Goal: Task Accomplishment & Management: Complete application form

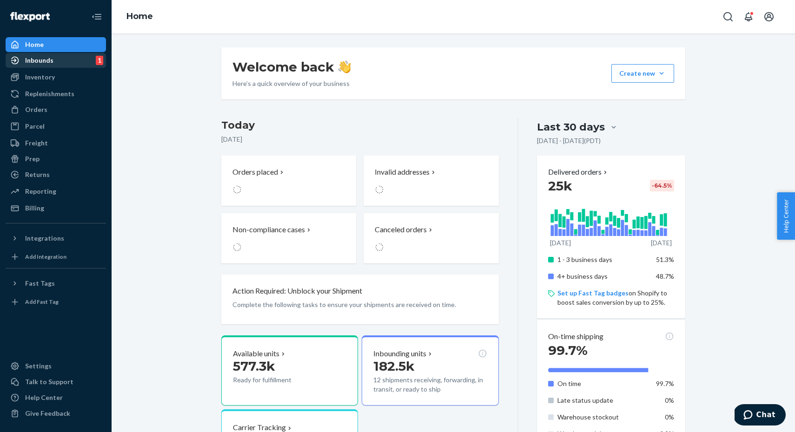
click at [47, 59] on div "Inbounds" at bounding box center [39, 60] width 28 height 9
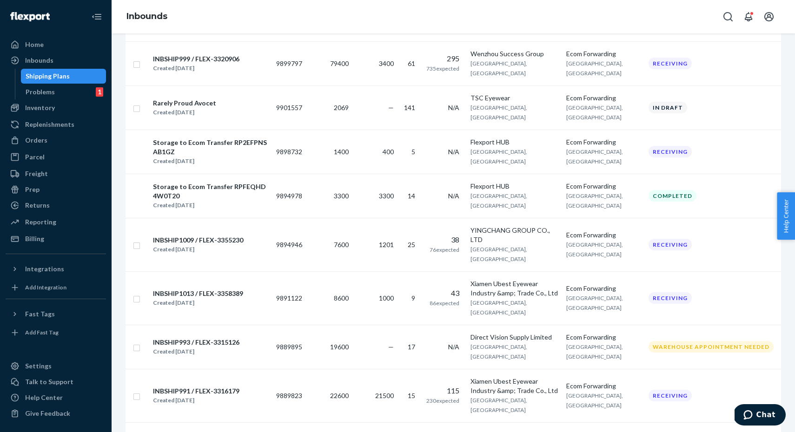
scroll to position [381, 0]
click at [363, 129] on td "—" at bounding box center [374, 107] width 45 height 44
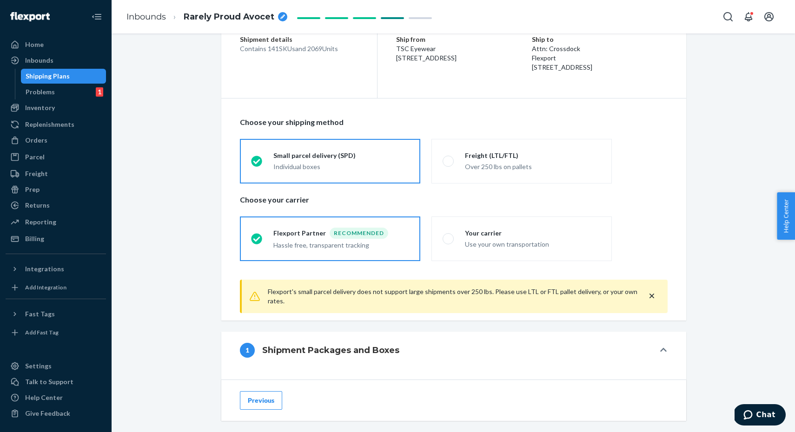
scroll to position [89, 0]
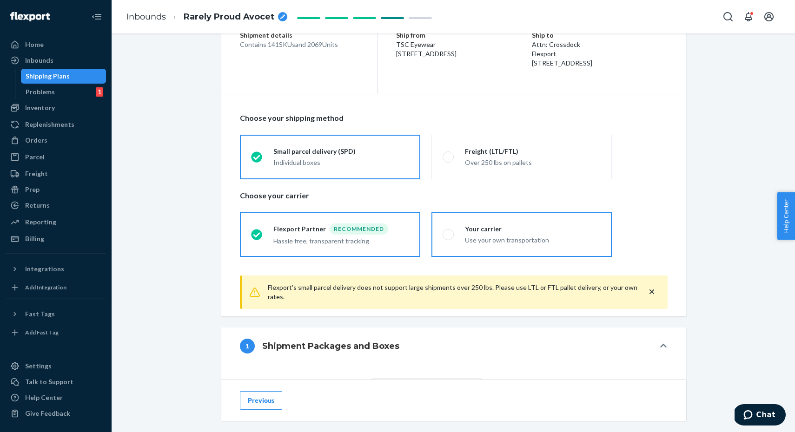
click at [496, 228] on div "Your carrier" at bounding box center [533, 229] width 136 height 9
click at [449, 231] on input "Your carrier Use your own transportation" at bounding box center [446, 234] width 6 height 6
radio input "true"
radio input "false"
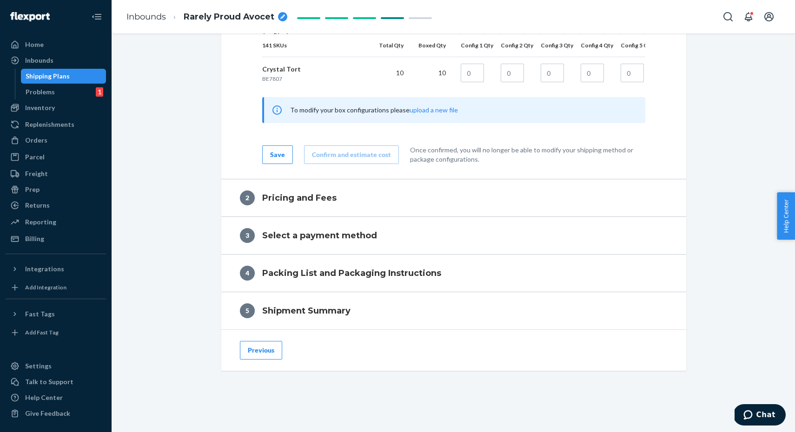
scroll to position [5273, 0]
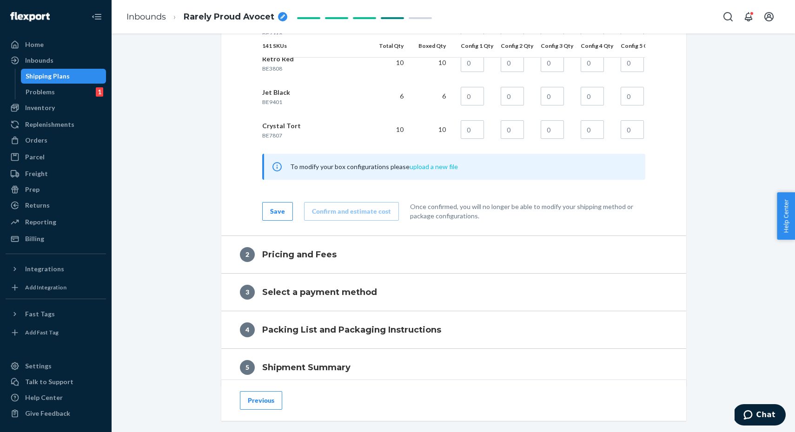
click at [432, 165] on button "upload a new file" at bounding box center [434, 166] width 48 height 9
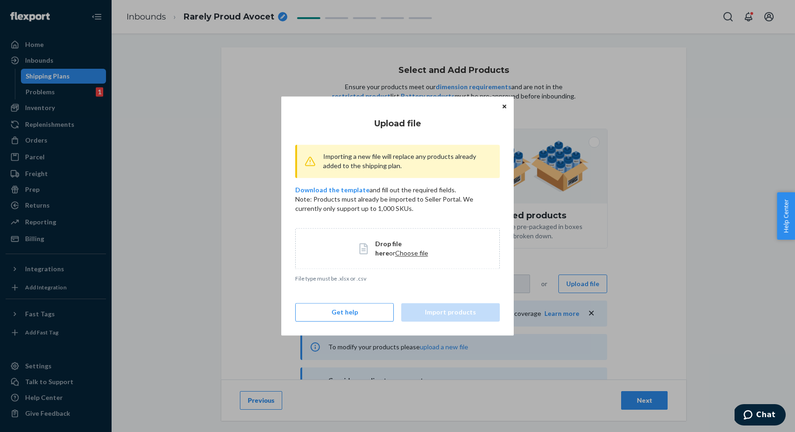
click at [395, 251] on span "Choose file" at bounding box center [411, 253] width 33 height 8
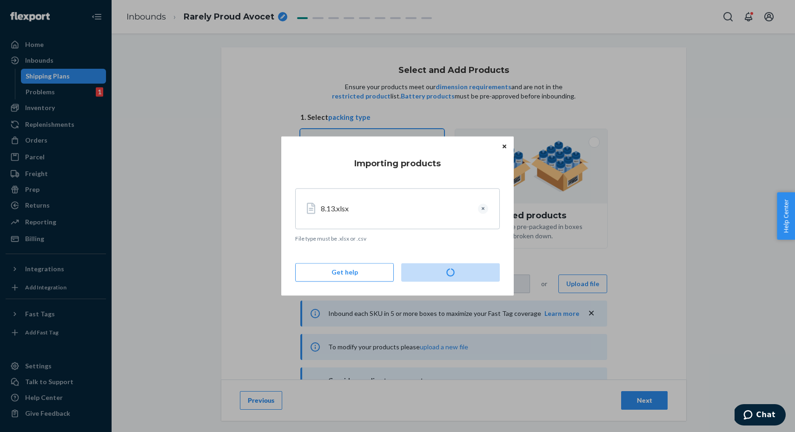
type input "1"
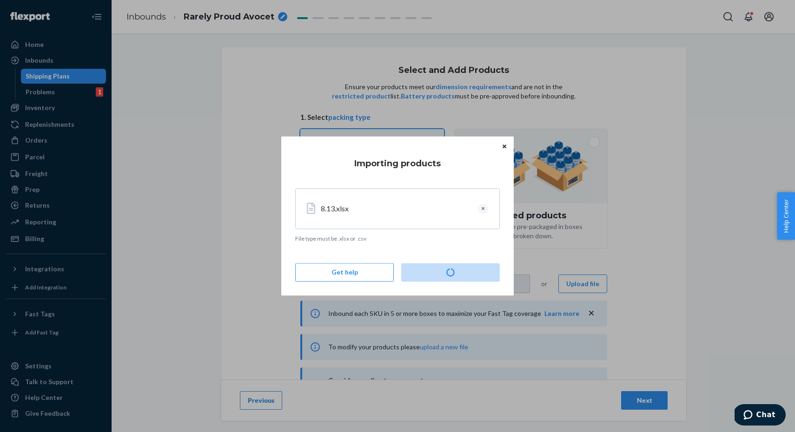
type input "1"
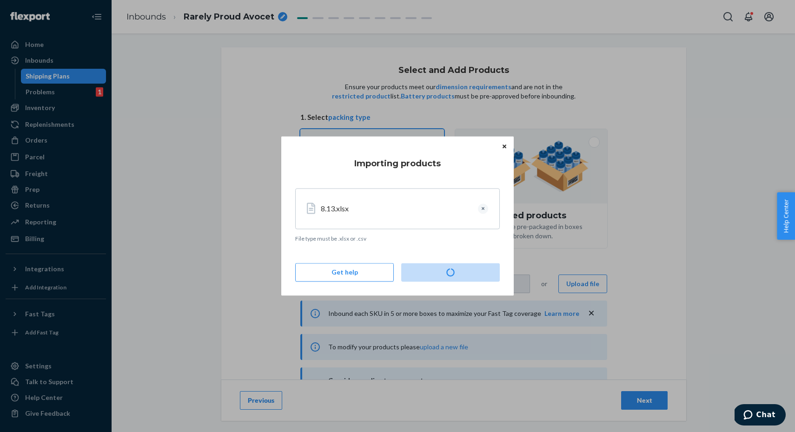
type input "1"
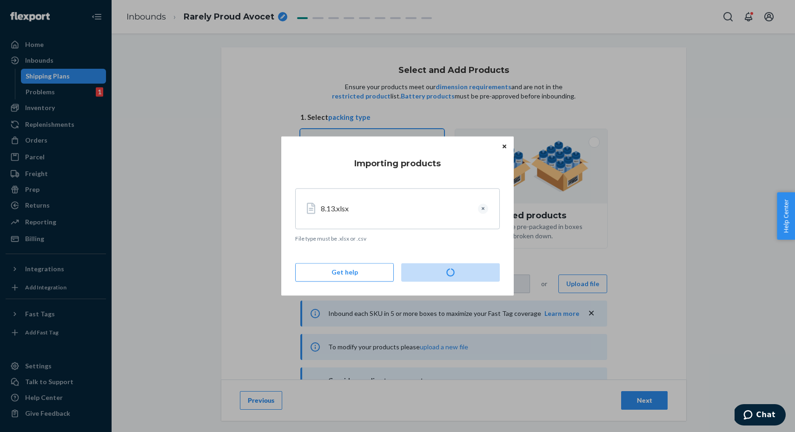
type input "1"
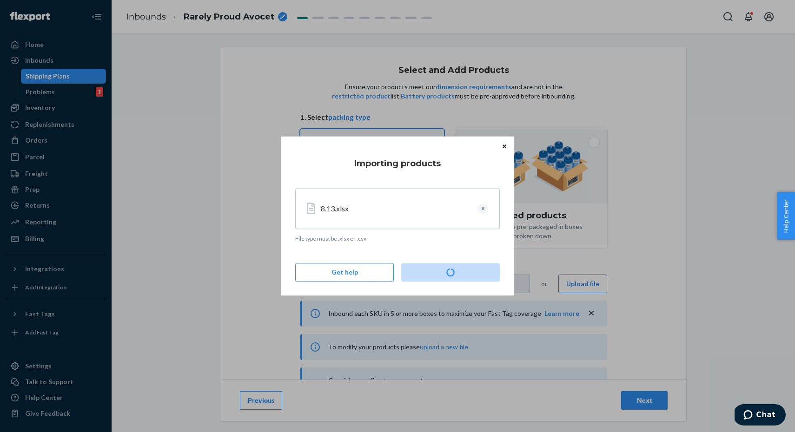
type input "1"
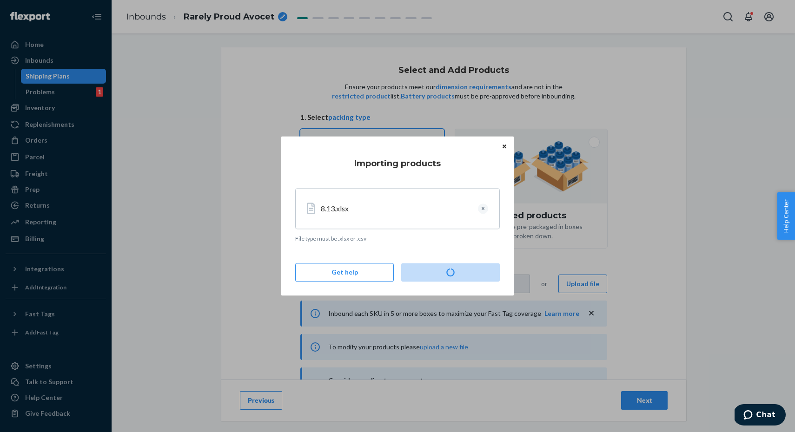
type input "1"
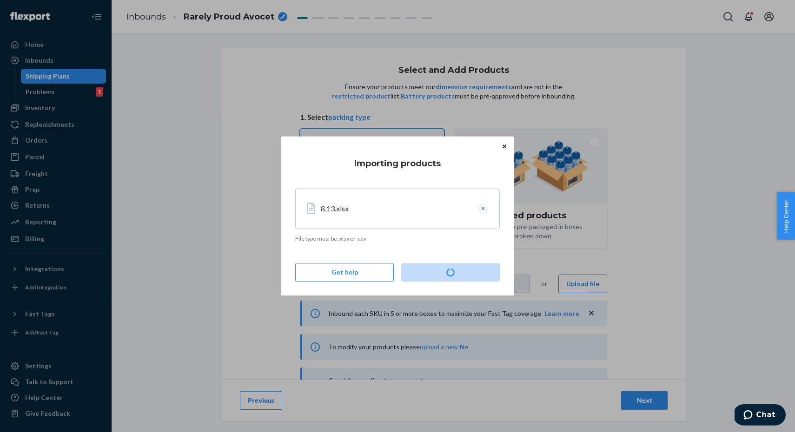
type input "1"
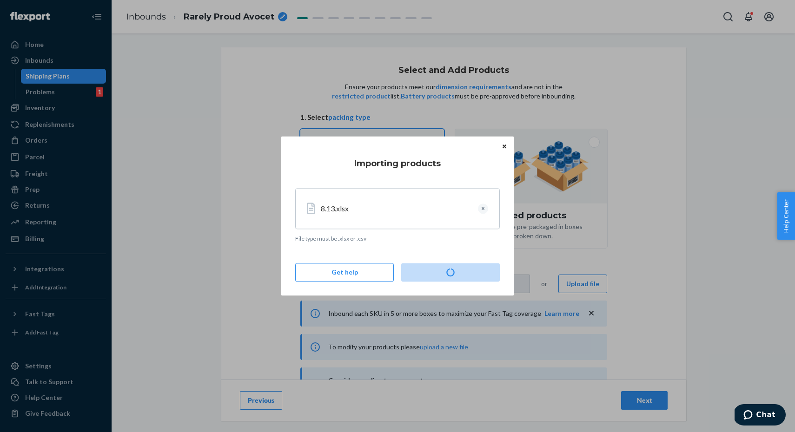
type input "1"
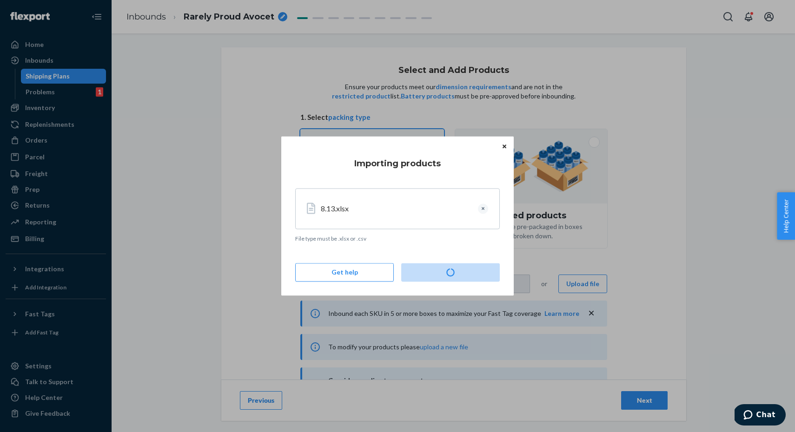
type input "1"
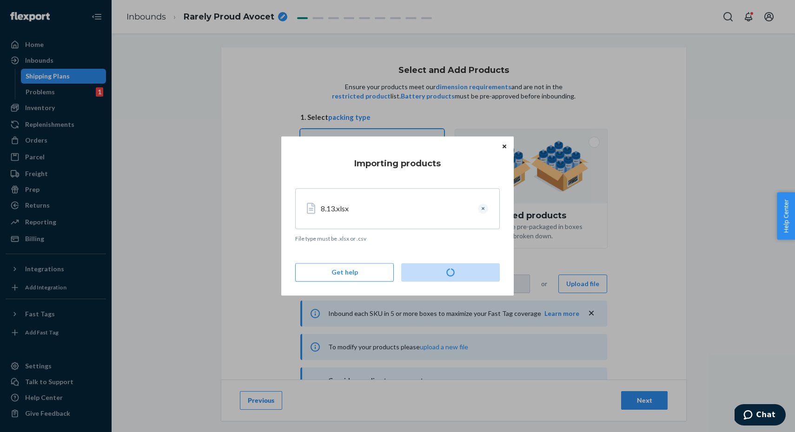
type input "1"
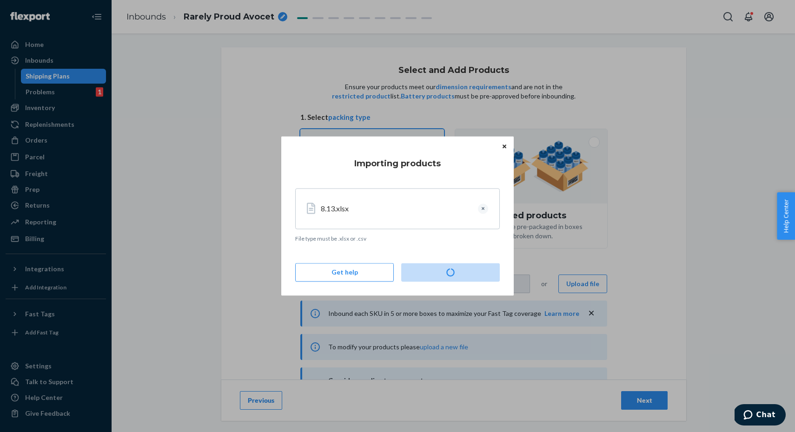
type input "1"
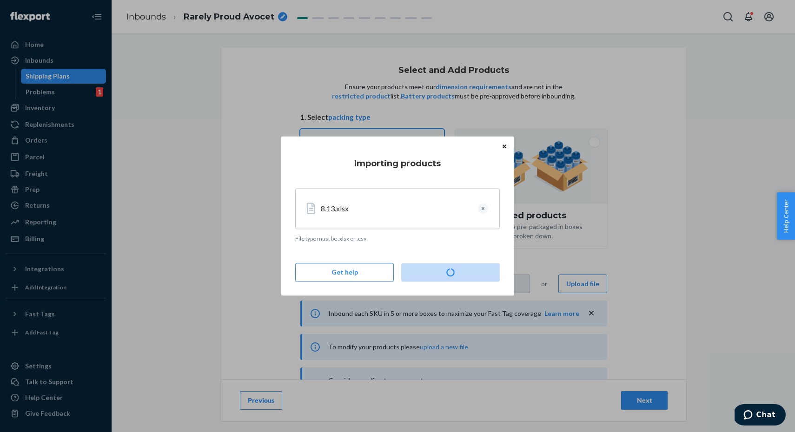
type input "1"
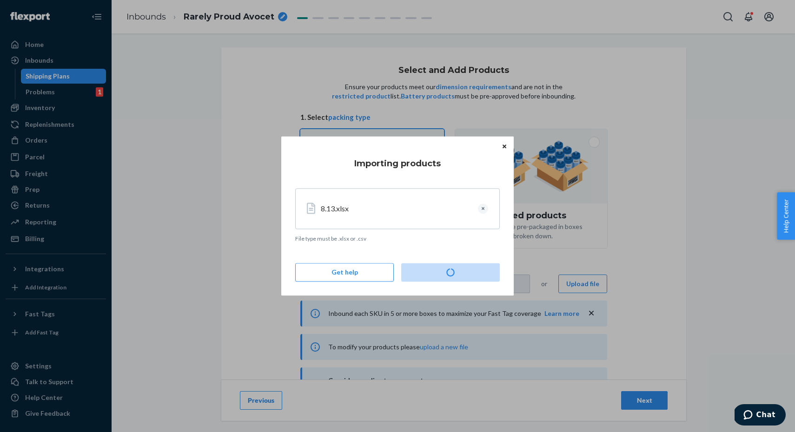
type input "1"
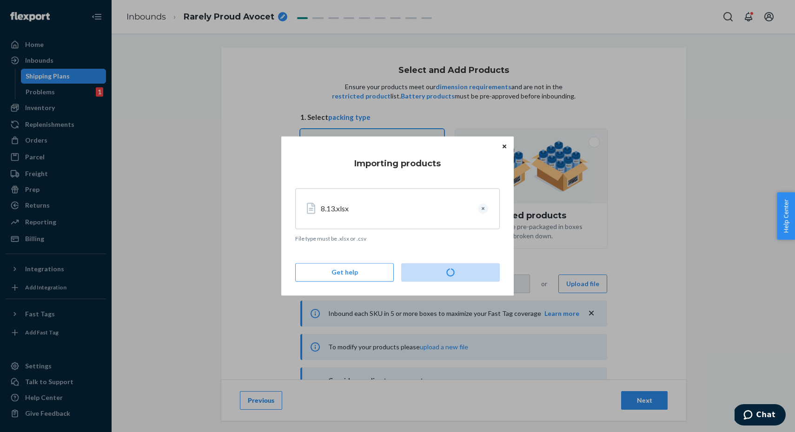
type input "1"
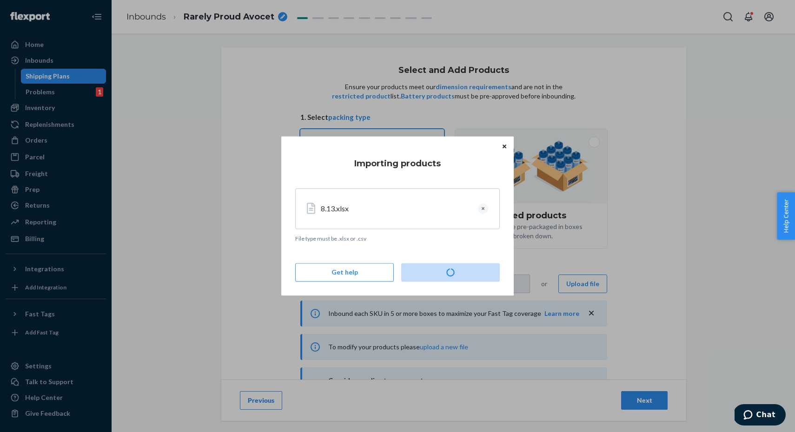
type input "1"
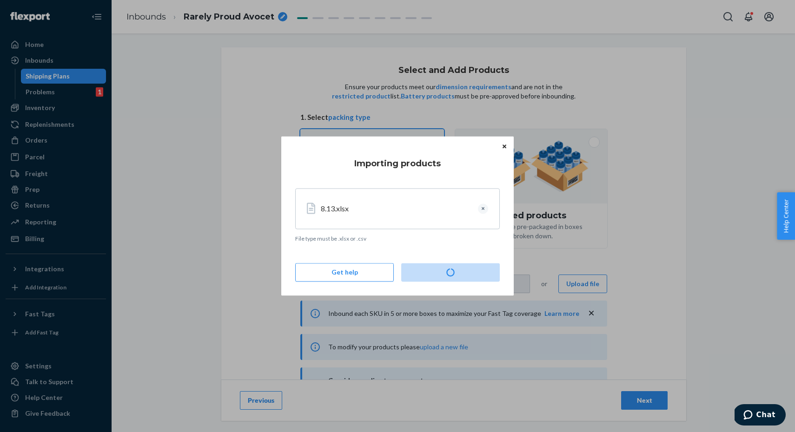
type input "1"
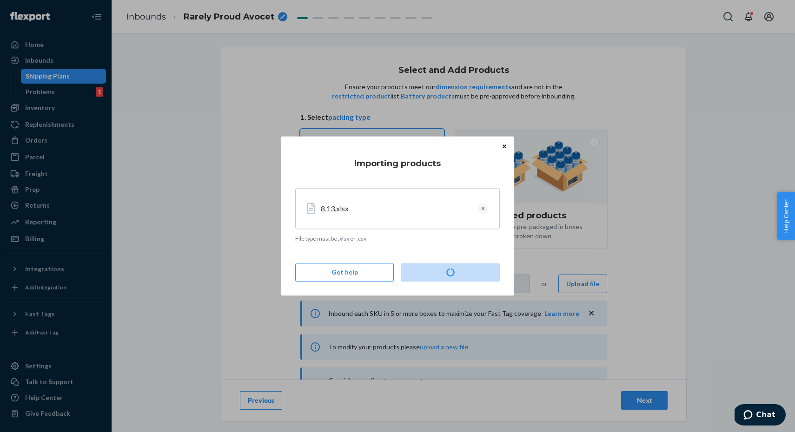
type input "1"
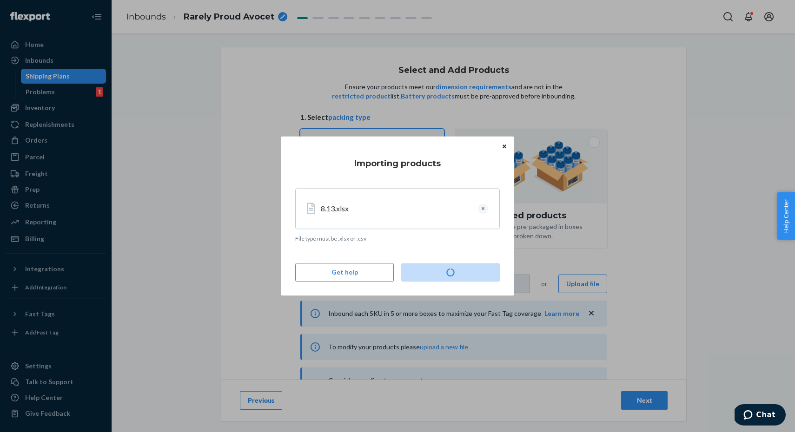
type input "1"
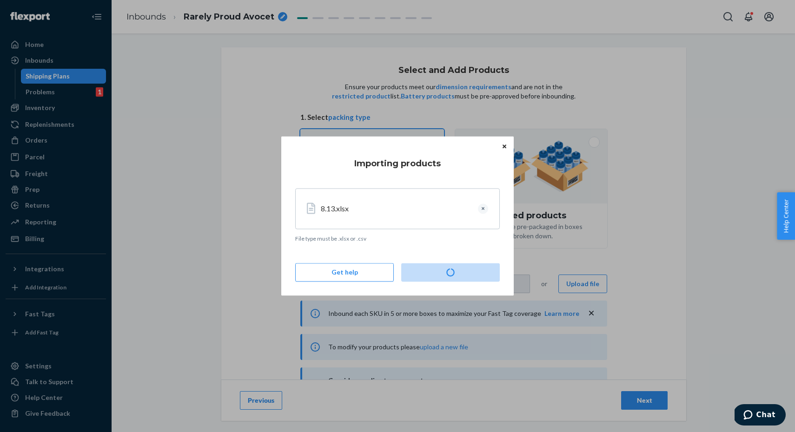
type input "1"
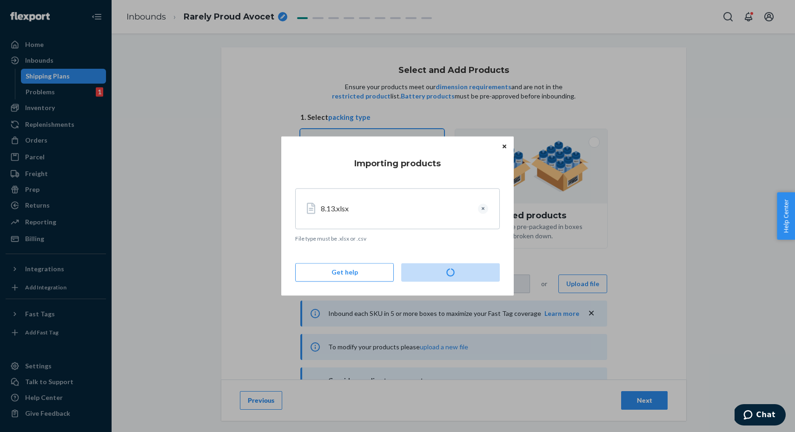
type input "1"
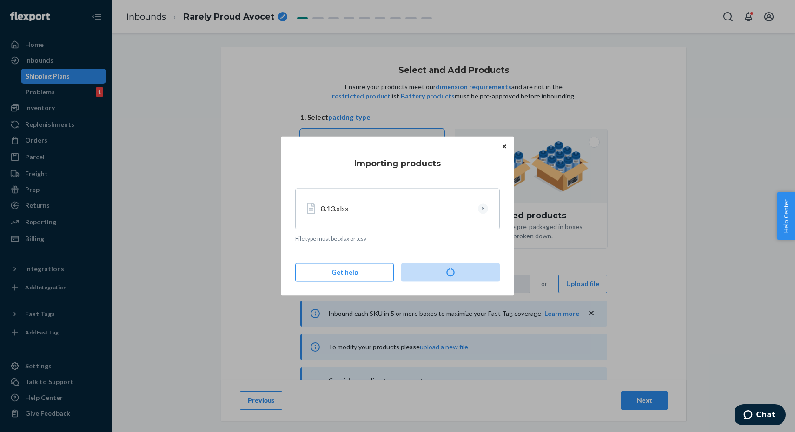
type input "1"
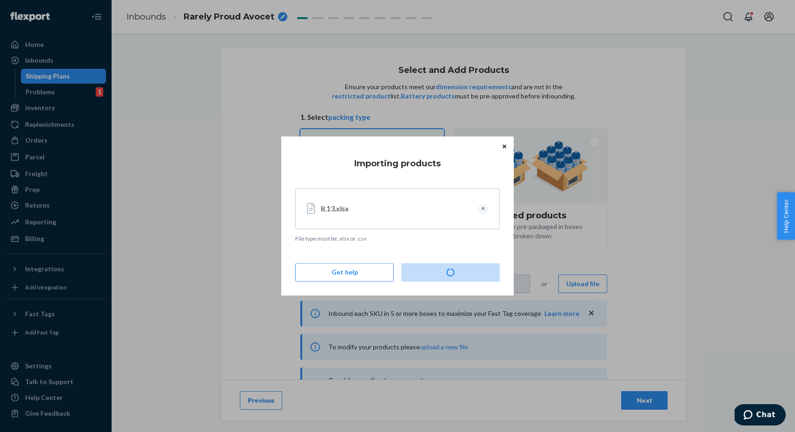
type input "1"
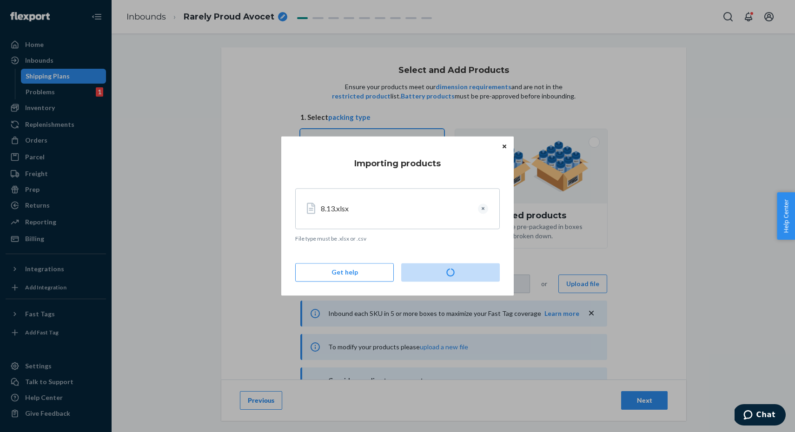
type input "1"
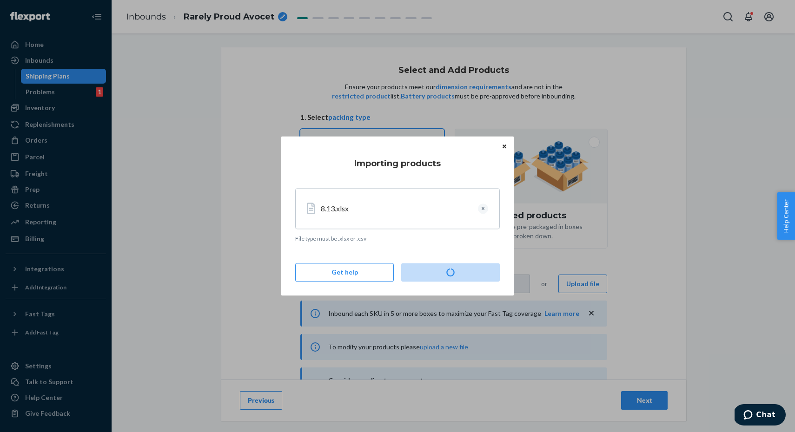
type input "1"
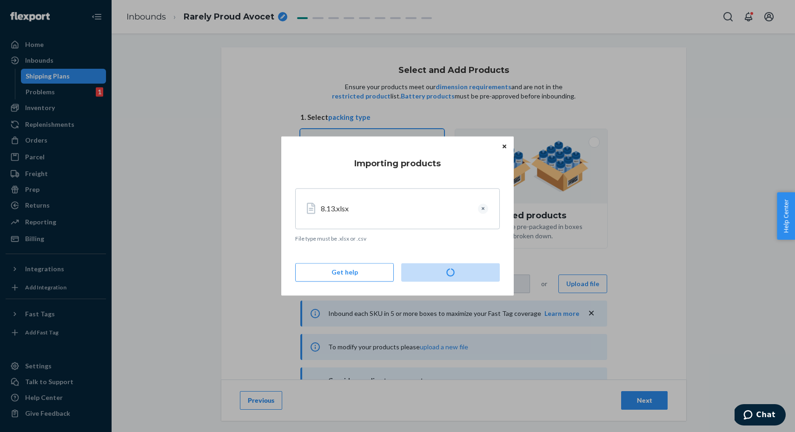
type input "1"
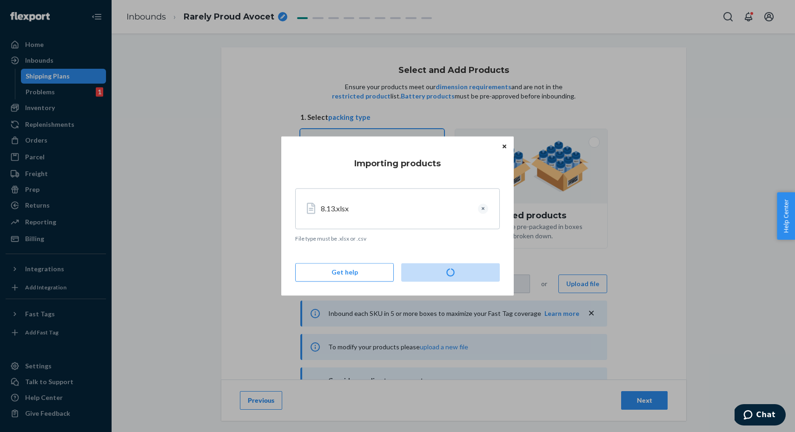
type input "1"
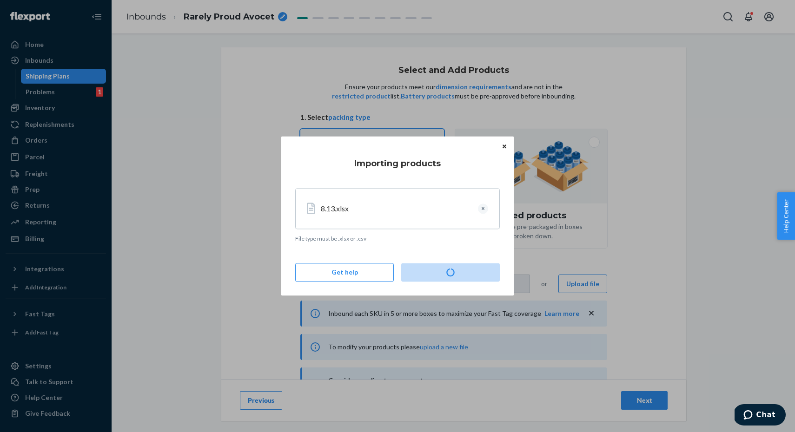
type input "1"
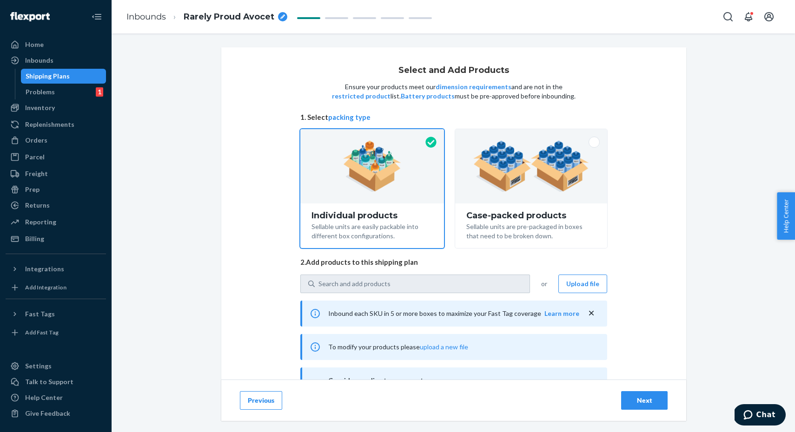
type input "10"
type input "40"
type input "10"
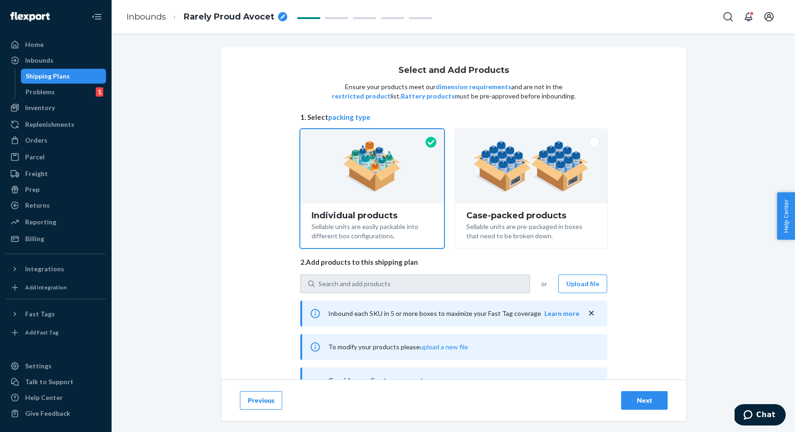
type input "20"
type input "10"
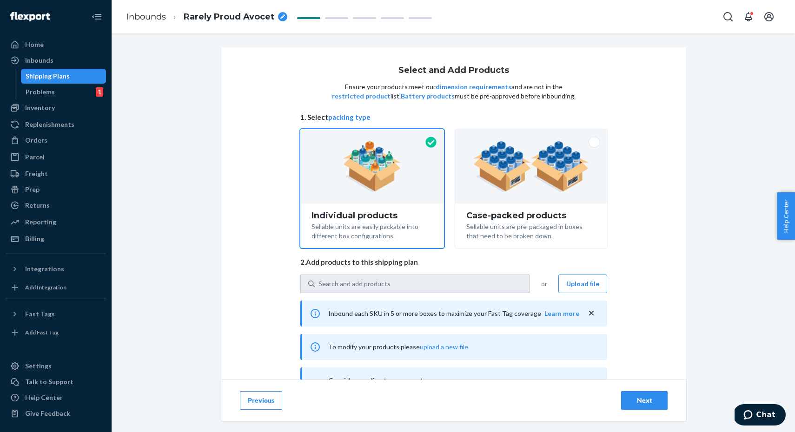
type input "10"
type input "20"
type input "30"
type input "10"
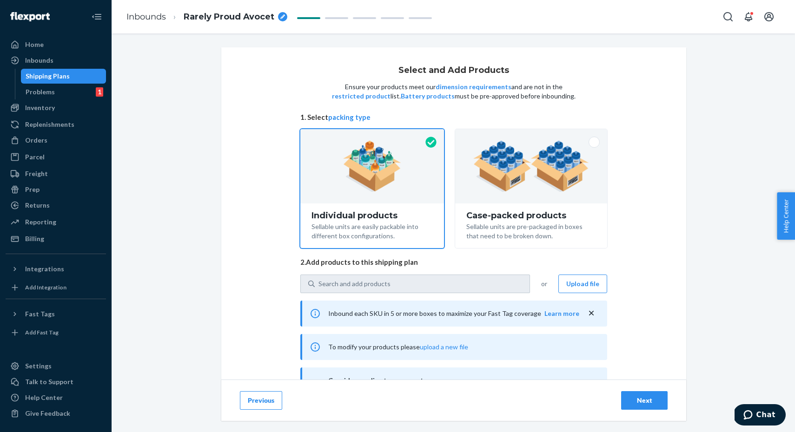
type input "20"
type input "10"
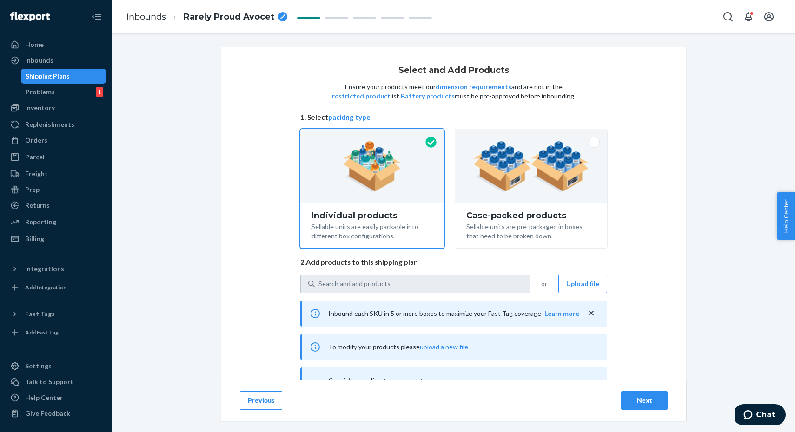
type input "5"
type input "10"
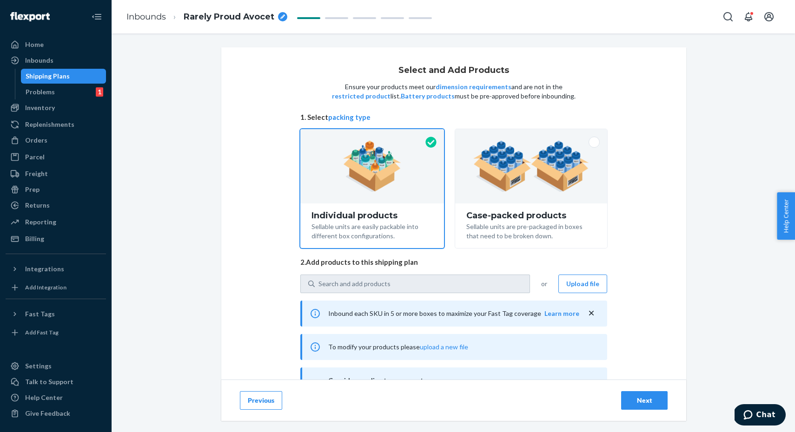
type input "20"
type input "10"
type input "30"
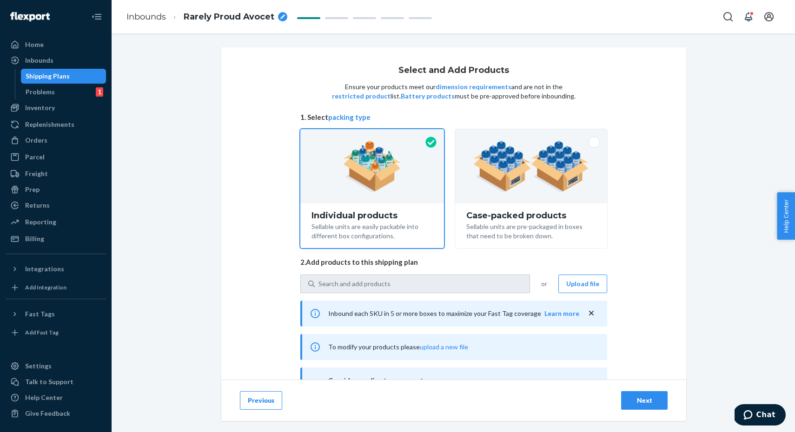
type input "10"
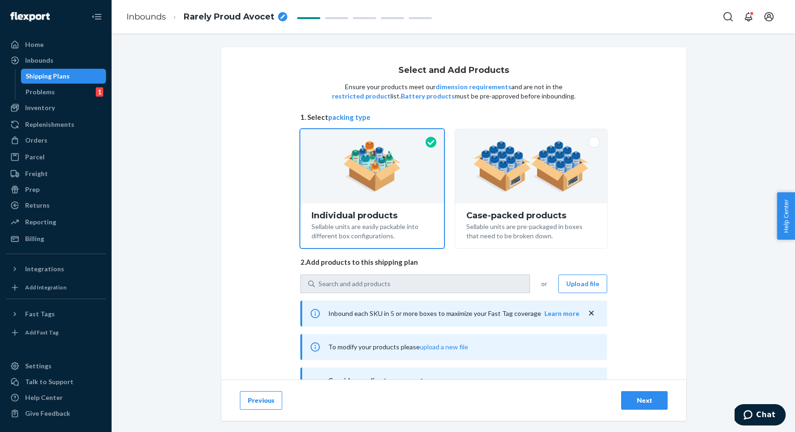
type input "20"
type input "10"
type input "20"
type input "10"
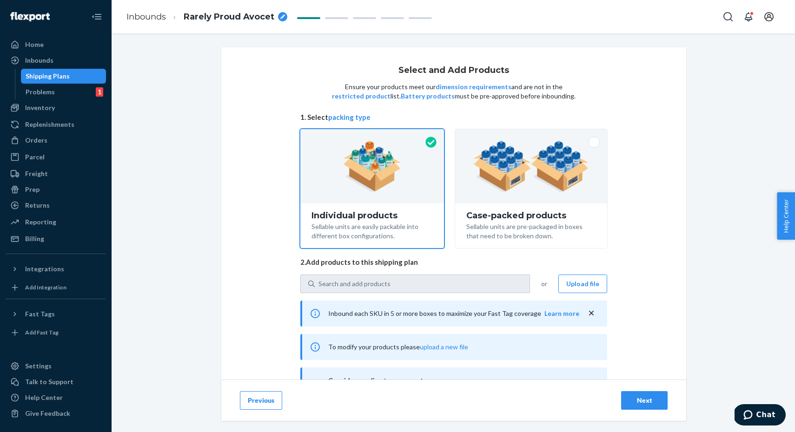
type input "20"
type input "10"
type input "20"
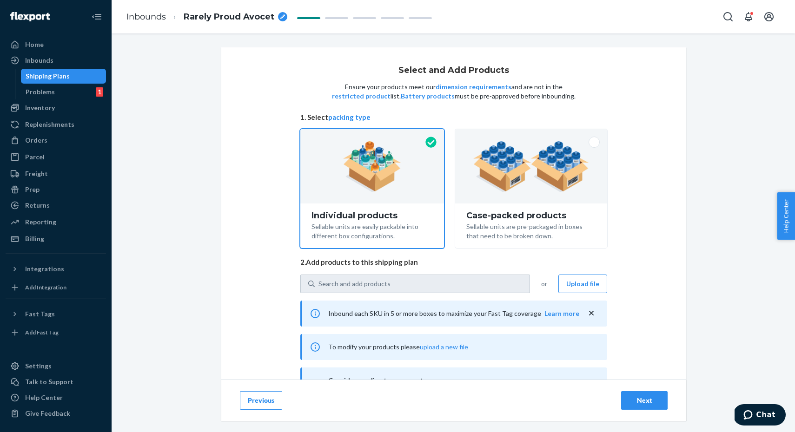
type input "10"
type input "20"
type input "30"
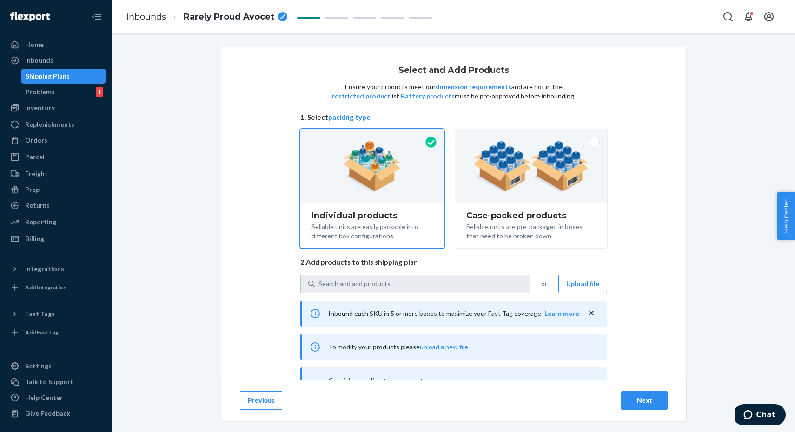
type input "10"
type input "5"
type input "10"
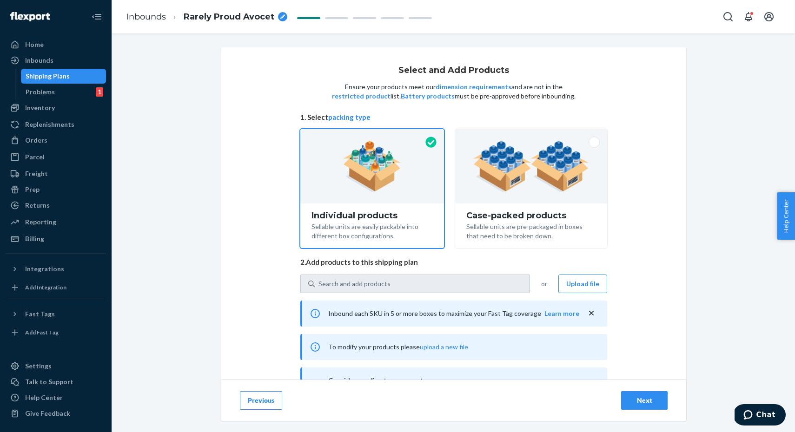
type input "10"
type input "30"
type input "10"
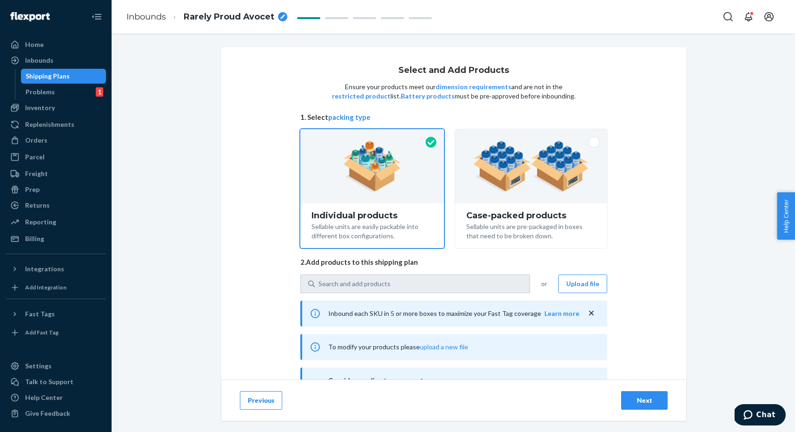
type input "10"
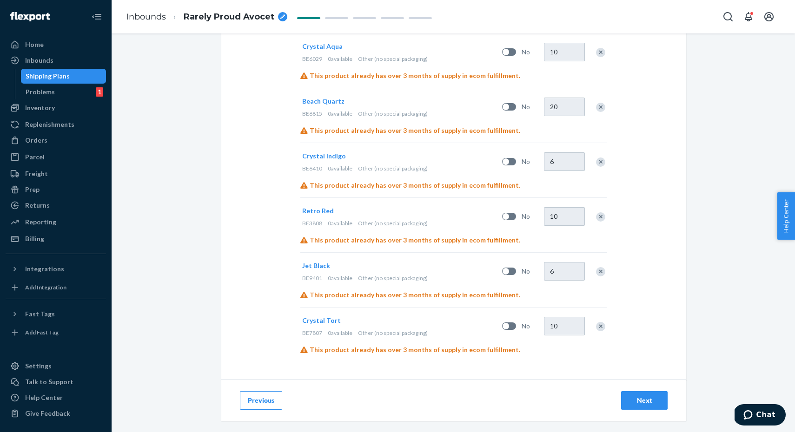
click at [656, 403] on div "Next" at bounding box center [644, 400] width 31 height 9
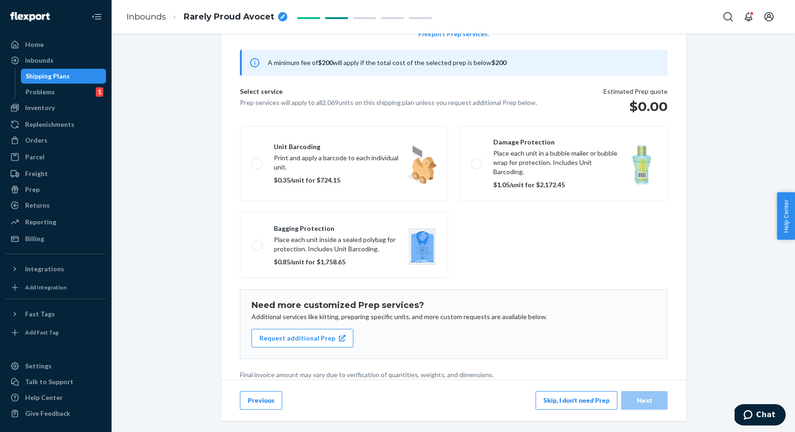
scroll to position [71, 0]
click at [574, 397] on button "Skip, I don't need Prep" at bounding box center [577, 400] width 82 height 19
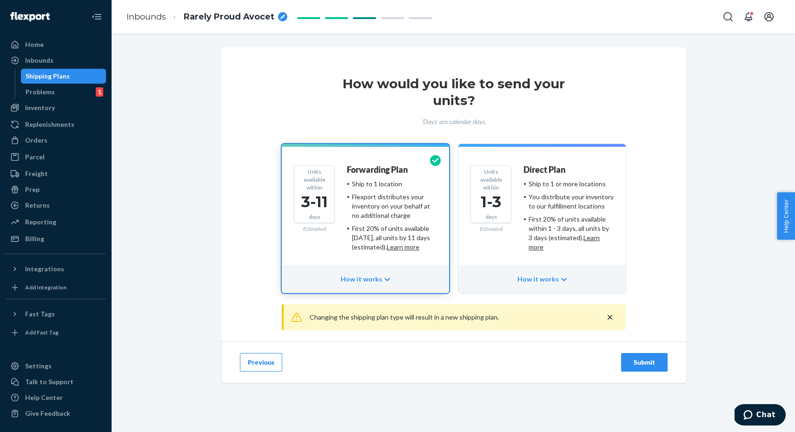
click at [622, 363] on button "Submit" at bounding box center [644, 362] width 46 height 19
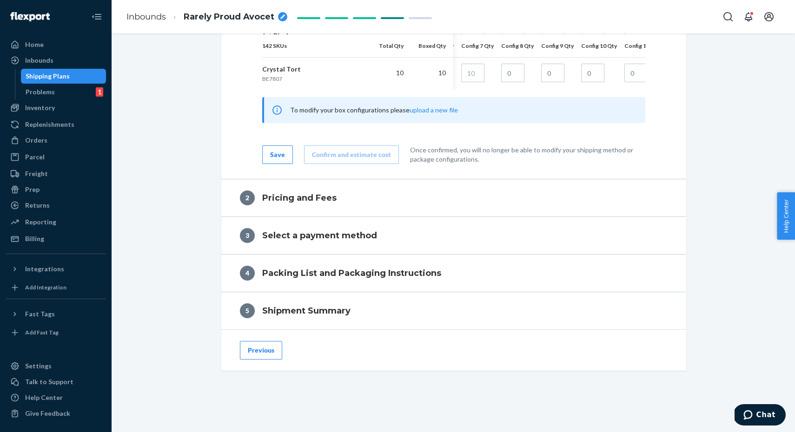
click at [283, 147] on button "Save" at bounding box center [277, 155] width 31 height 19
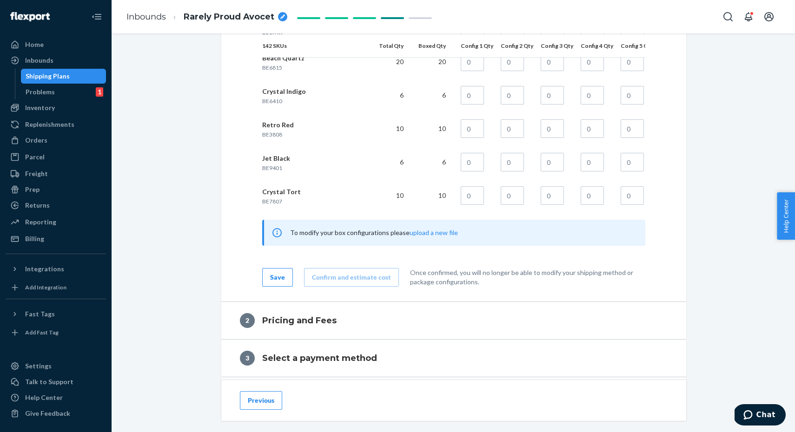
click at [280, 283] on button "Save" at bounding box center [277, 277] width 31 height 19
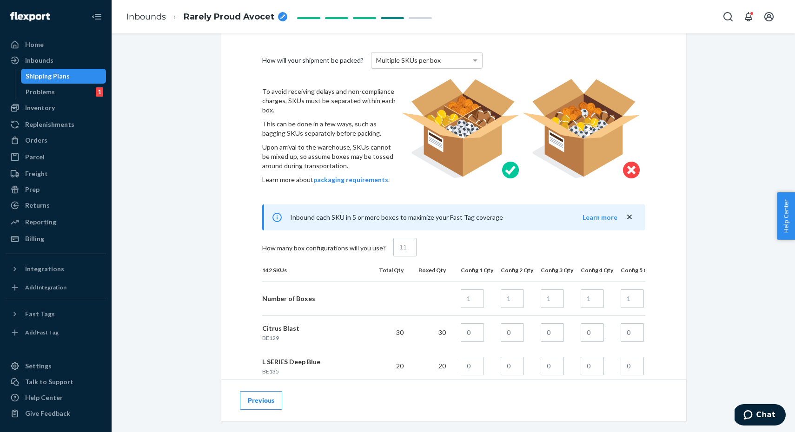
click at [628, 217] on icon "close" at bounding box center [629, 217] width 5 height 5
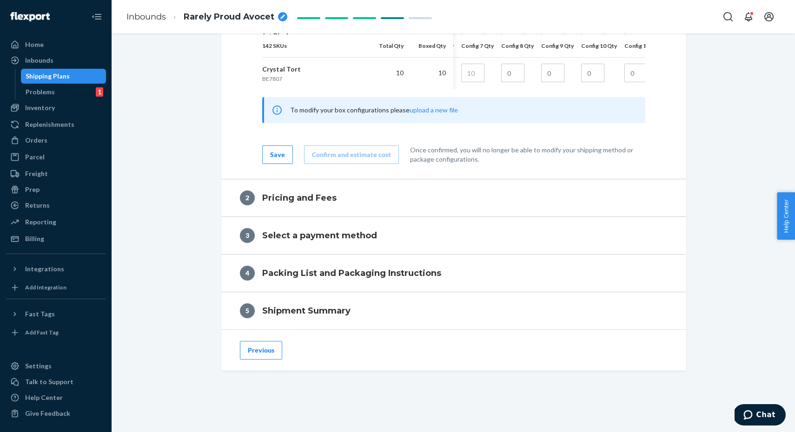
click at [285, 155] on button "Save" at bounding box center [277, 155] width 31 height 19
click at [273, 348] on button "Previous" at bounding box center [261, 350] width 42 height 19
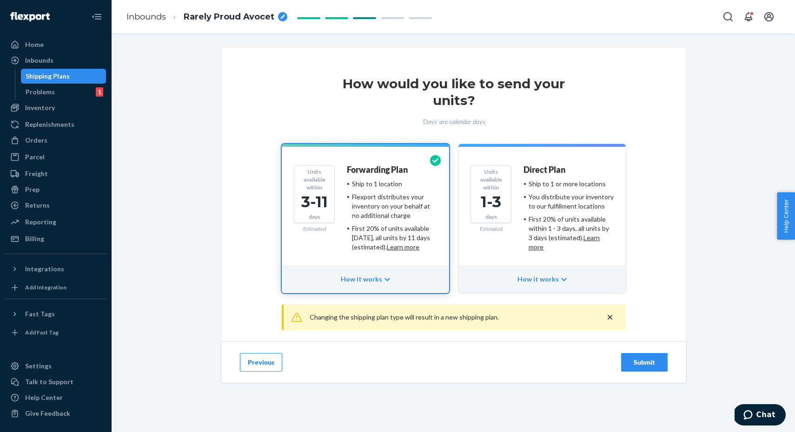
click at [416, 262] on button "Units available within 3-11 days Estimated Forwarding Plan Ship to 1 location F…" at bounding box center [365, 218] width 167 height 149
click at [608, 317] on icon "close" at bounding box center [609, 317] width 9 height 9
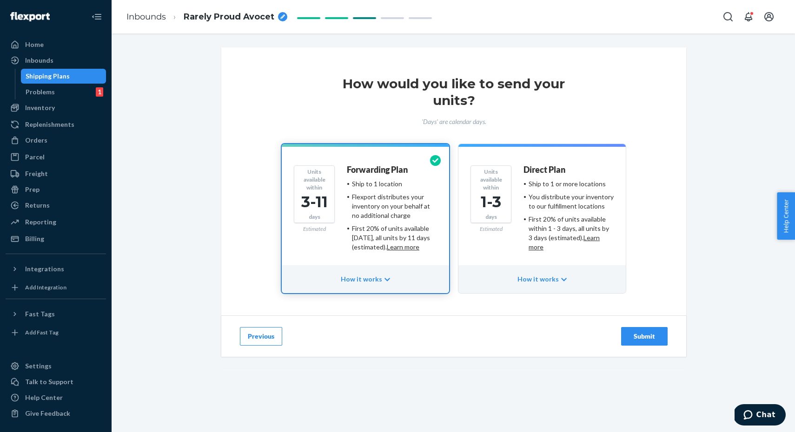
click at [638, 334] on div "Submit" at bounding box center [644, 336] width 31 height 9
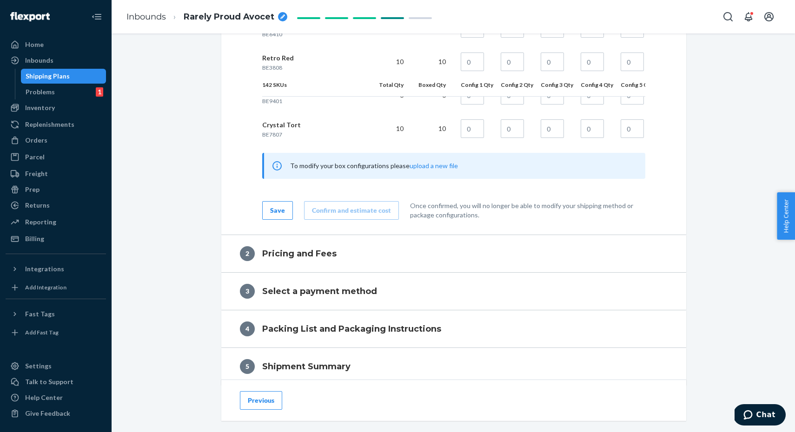
scroll to position [5347, 0]
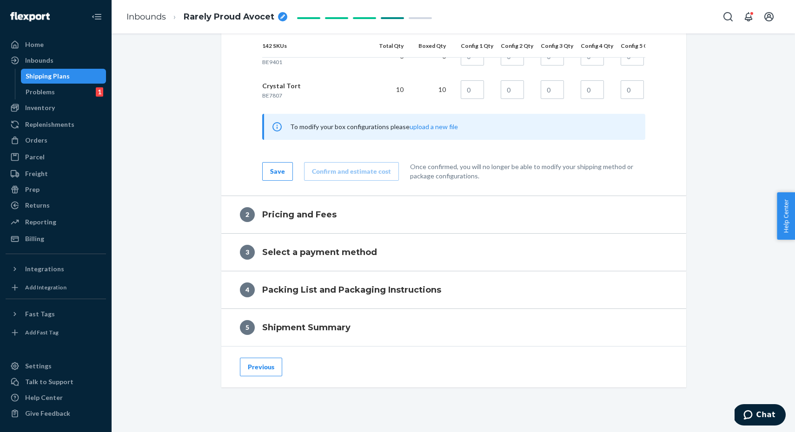
click at [273, 175] on div "Save" at bounding box center [277, 171] width 15 height 9
click at [285, 363] on div "Previous" at bounding box center [263, 367] width 46 height 19
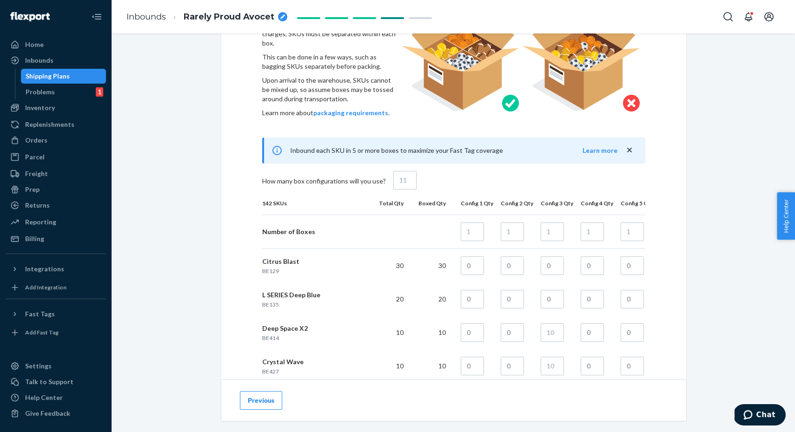
scroll to position [348, 0]
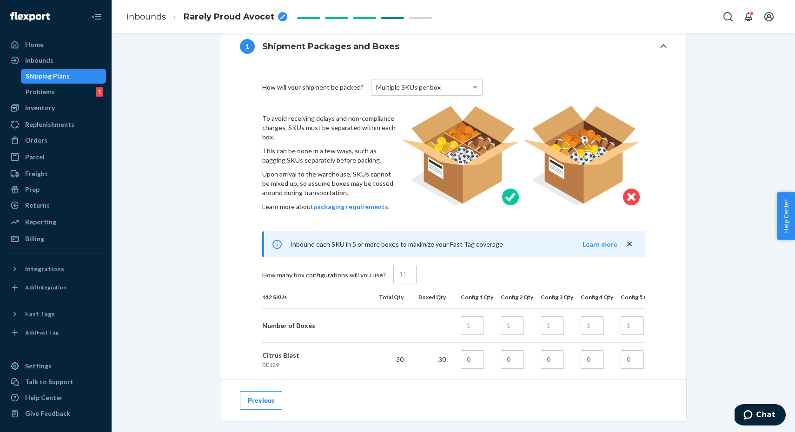
click at [435, 88] on span "Multiple SKUs per box" at bounding box center [408, 87] width 65 height 8
click at [324, 175] on p "Upon arrival to the warehouse, SKUs cannot be mixed up, so assume boxes may be …" at bounding box center [330, 184] width 136 height 28
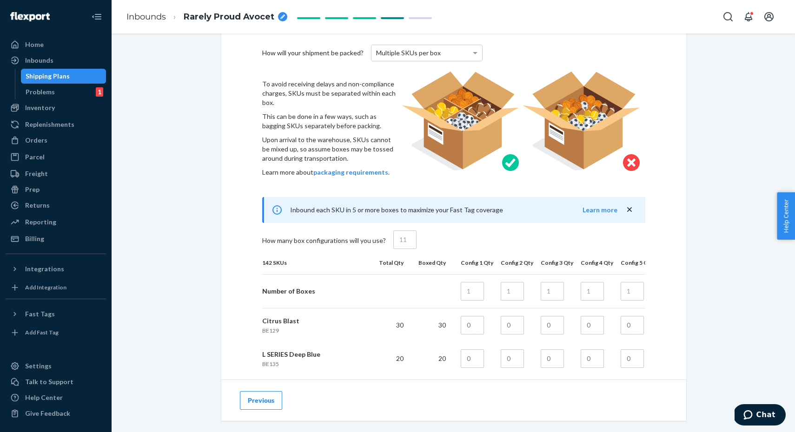
scroll to position [384, 0]
click at [632, 212] on icon "close" at bounding box center [629, 208] width 9 height 9
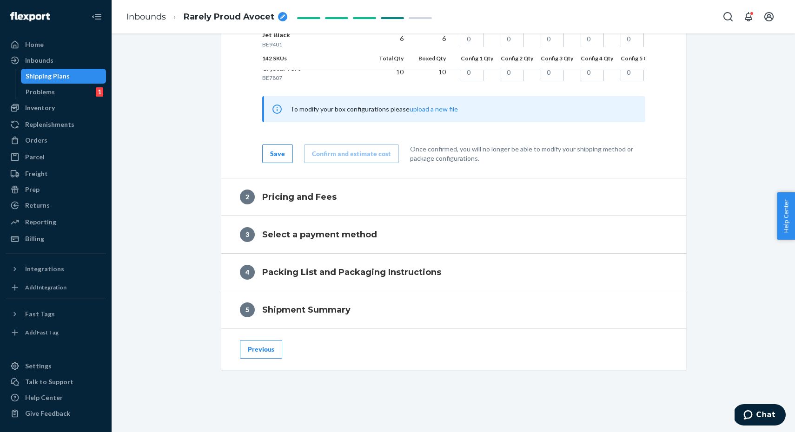
scroll to position [5330, 0]
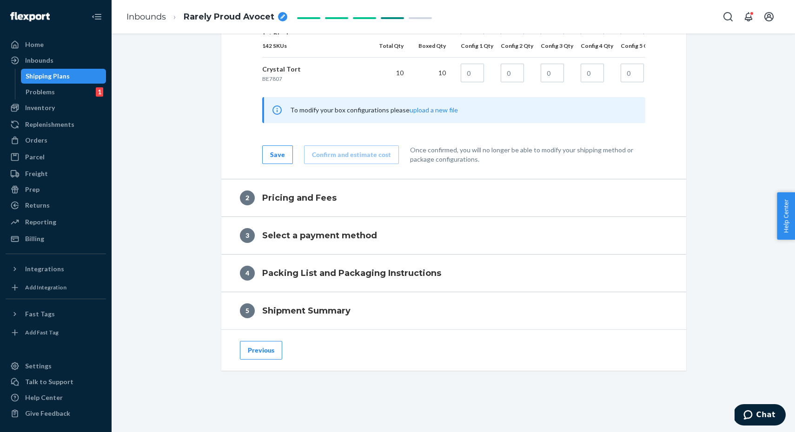
click at [58, 80] on div "Shipping Plans" at bounding box center [48, 76] width 44 height 9
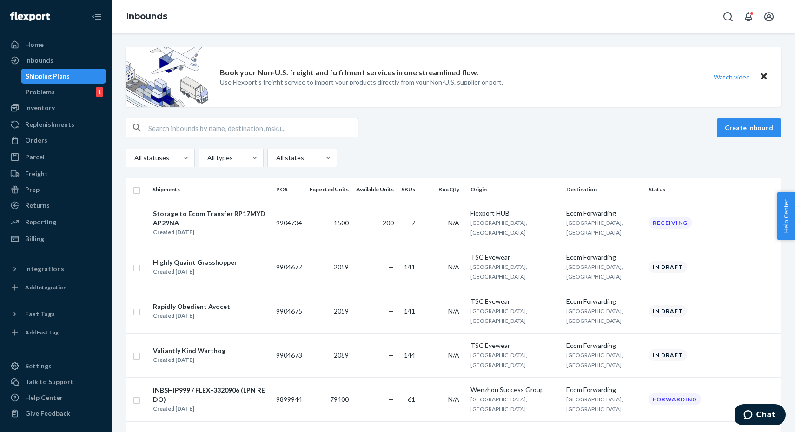
click at [747, 137] on div "Create inbound" at bounding box center [453, 128] width 655 height 20
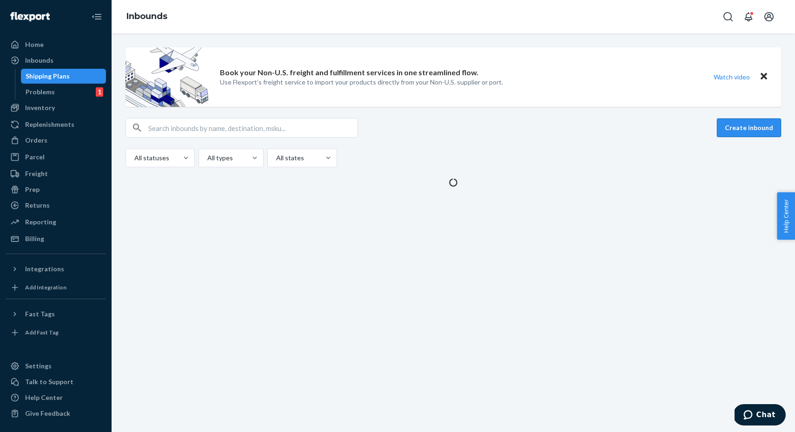
click at [747, 134] on button "Create inbound" at bounding box center [749, 128] width 64 height 19
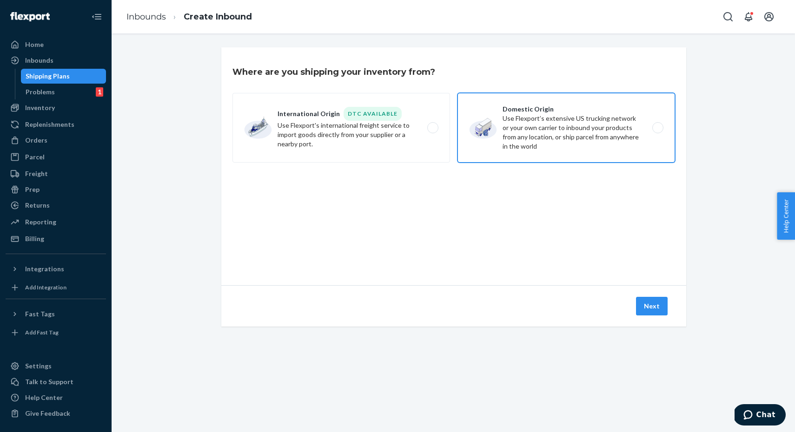
click at [477, 132] on label "Domestic Origin Use Flexport’s extensive US trucking network or your own carrie…" at bounding box center [566, 128] width 218 height 70
click at [657, 131] on input "Domestic Origin Use Flexport’s extensive US trucking network or your own carrie…" at bounding box center [660, 128] width 6 height 6
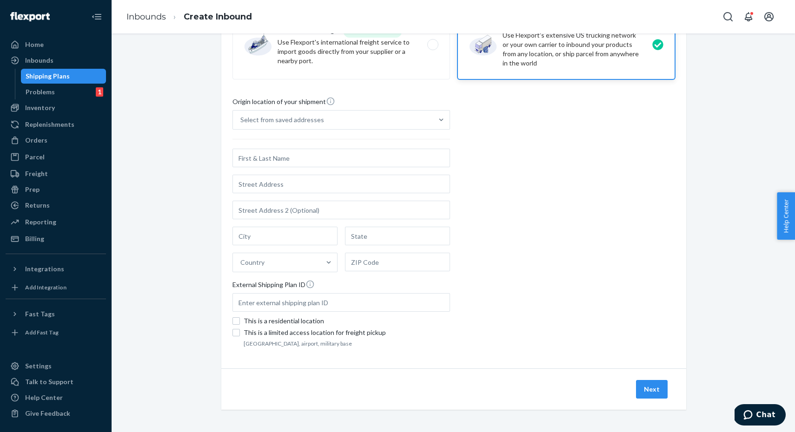
scroll to position [83, 0]
click at [376, 128] on div "Select from saved addresses" at bounding box center [333, 120] width 200 height 19
click at [241, 125] on input "Select from saved addresses" at bounding box center [240, 119] width 1 height 9
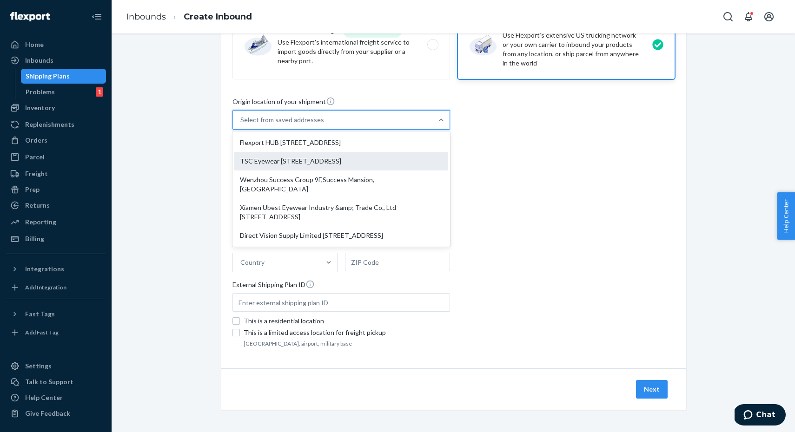
click at [368, 161] on div "TSC Eyewear [STREET_ADDRESS]" at bounding box center [341, 161] width 214 height 19
click at [241, 125] on input "option TSC Eyewear 2165 San Diego Ave 107 San Diego, CA 92110 focused, 2 of 5. …" at bounding box center [240, 119] width 1 height 9
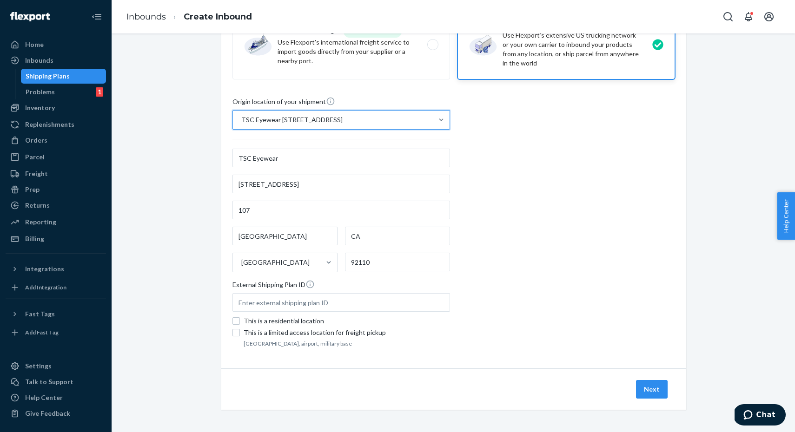
scroll to position [0, 0]
click at [652, 392] on button "Next" at bounding box center [652, 389] width 32 height 19
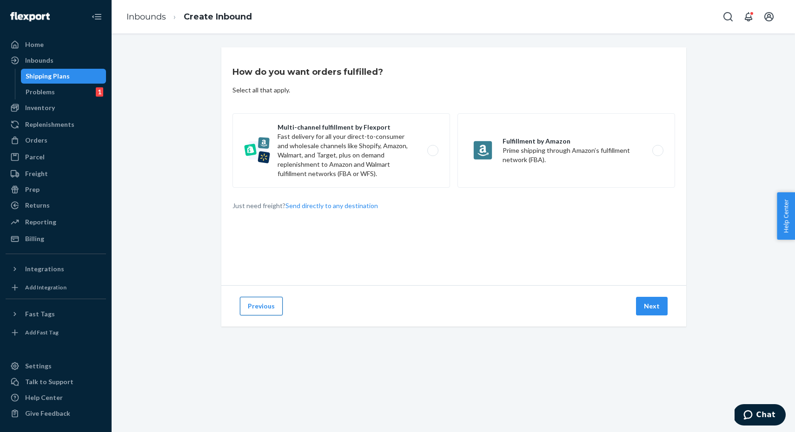
click at [264, 309] on button "Previous" at bounding box center [261, 306] width 43 height 19
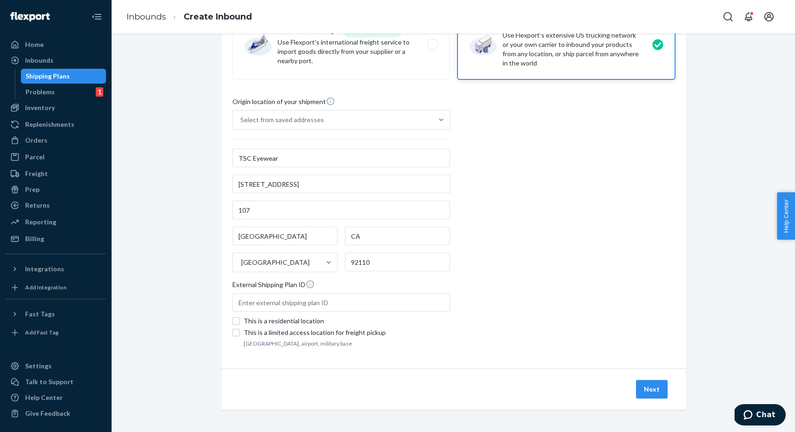
scroll to position [83, 0]
click at [654, 384] on button "Next" at bounding box center [652, 389] width 32 height 19
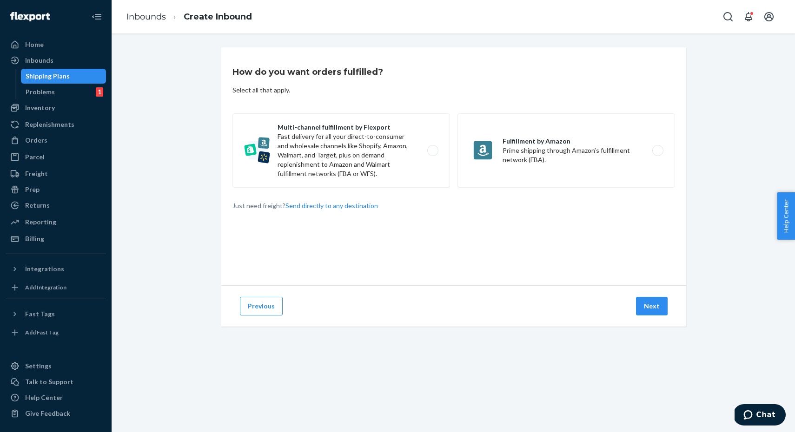
click at [241, 345] on div "How do you want orders fulfilled? Select all that apply. Multi-channel fulfillm…" at bounding box center [453, 198] width 464 height 302
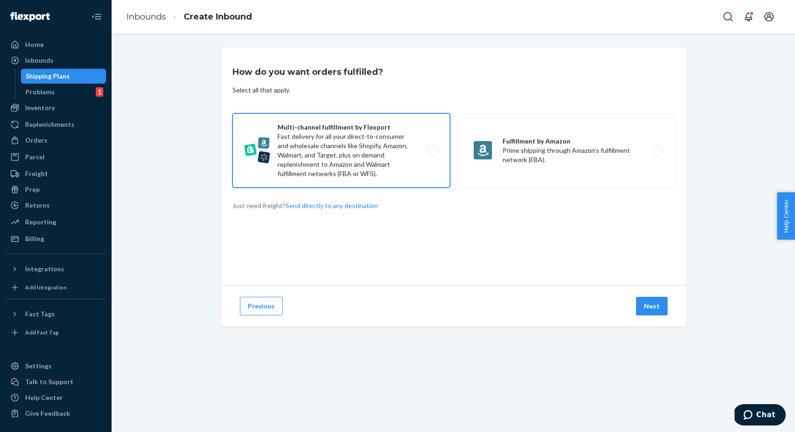
click at [399, 166] on label "Multi-channel fulfillment by Flexport Fast delivery for all your direct-to-cons…" at bounding box center [341, 150] width 218 height 74
click at [432, 154] on input "Multi-channel fulfillment by Flexport Fast delivery for all your direct-to-cons…" at bounding box center [435, 151] width 6 height 6
click at [653, 302] on button "Next" at bounding box center [652, 306] width 32 height 19
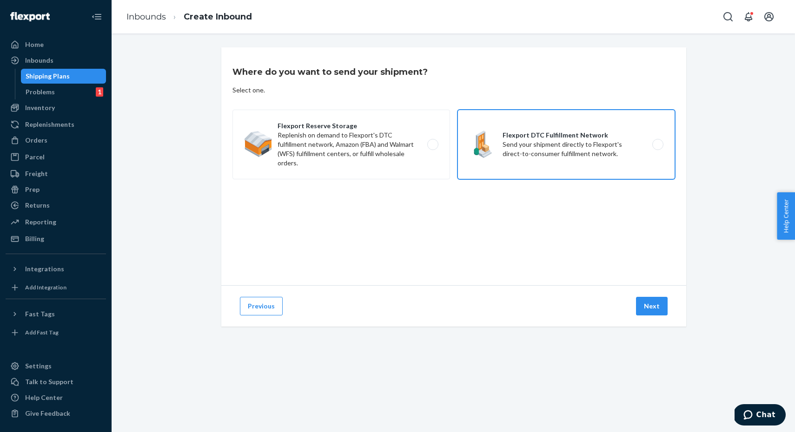
click at [617, 153] on label "Flexport DTC Fulfillment Network Send your shipment directly to Flexport's dire…" at bounding box center [566, 145] width 218 height 70
click at [657, 148] on input "Flexport DTC Fulfillment Network Send your shipment directly to Flexport's dire…" at bounding box center [660, 145] width 6 height 6
click at [657, 307] on button "Next" at bounding box center [652, 306] width 32 height 19
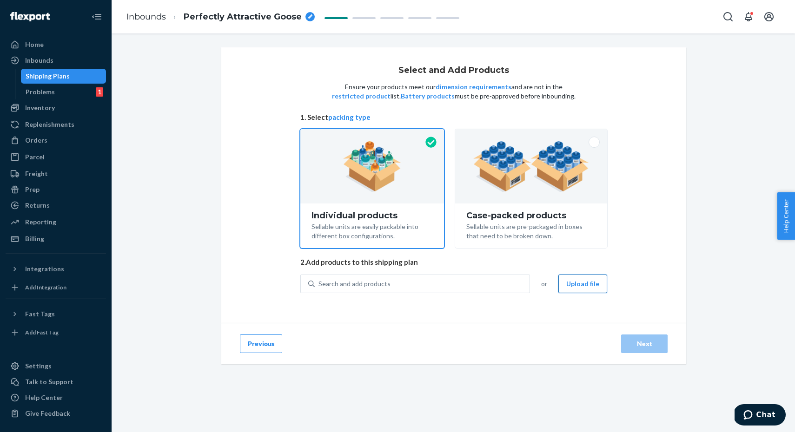
click at [573, 282] on button "Upload file" at bounding box center [582, 284] width 49 height 19
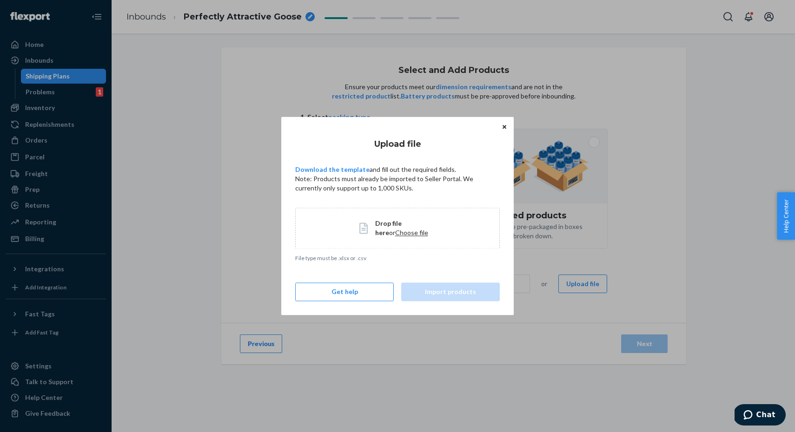
click at [386, 240] on div "Drop file here or Choose file" at bounding box center [397, 228] width 205 height 41
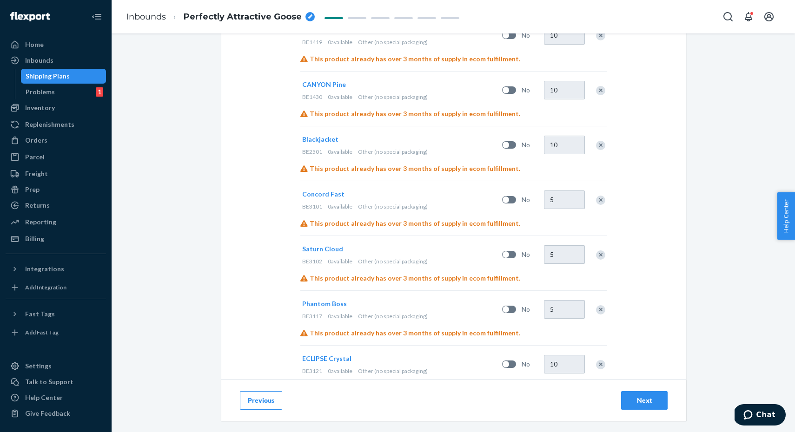
scroll to position [1723, 0]
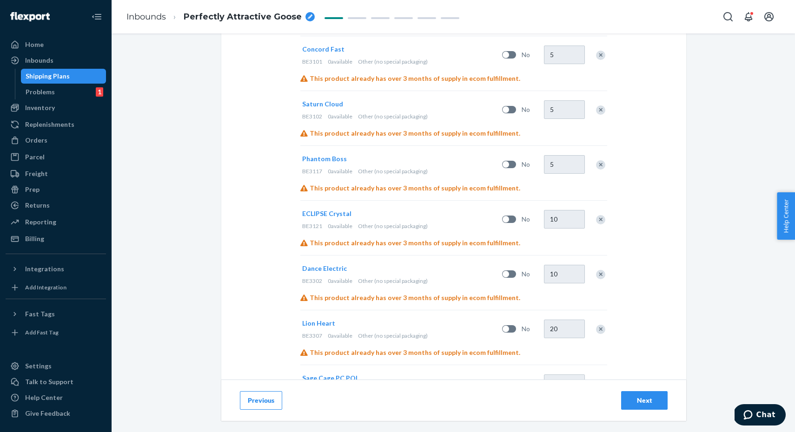
click at [640, 397] on div "Next" at bounding box center [644, 400] width 31 height 9
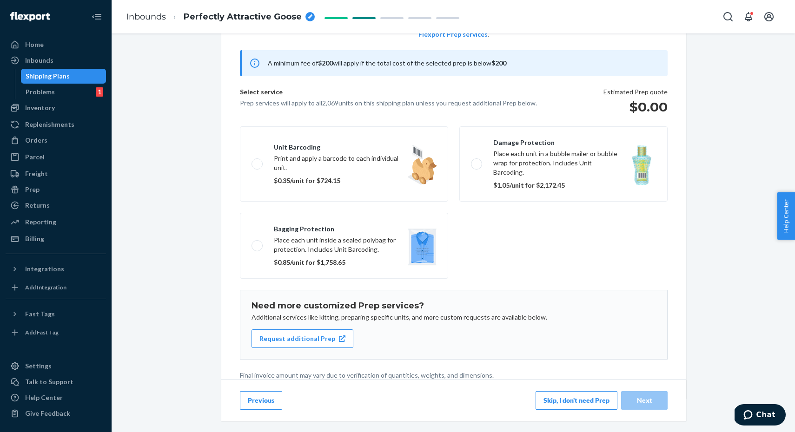
scroll to position [71, 0]
click at [586, 406] on button "Skip, I don't need Prep" at bounding box center [577, 400] width 82 height 19
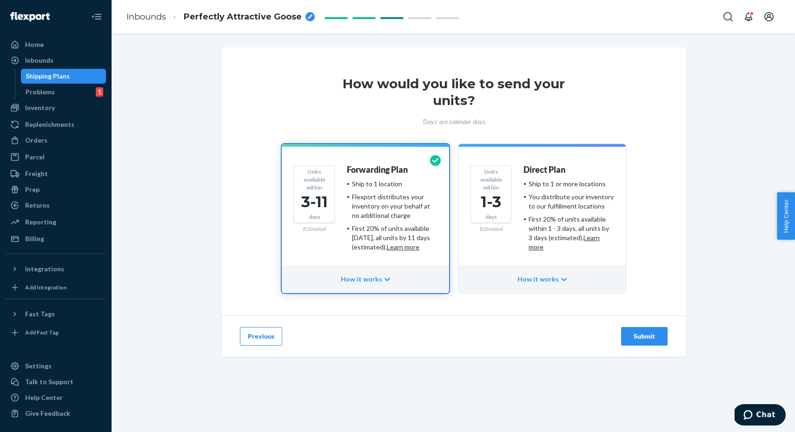
click at [649, 338] on div "Submit" at bounding box center [644, 336] width 31 height 9
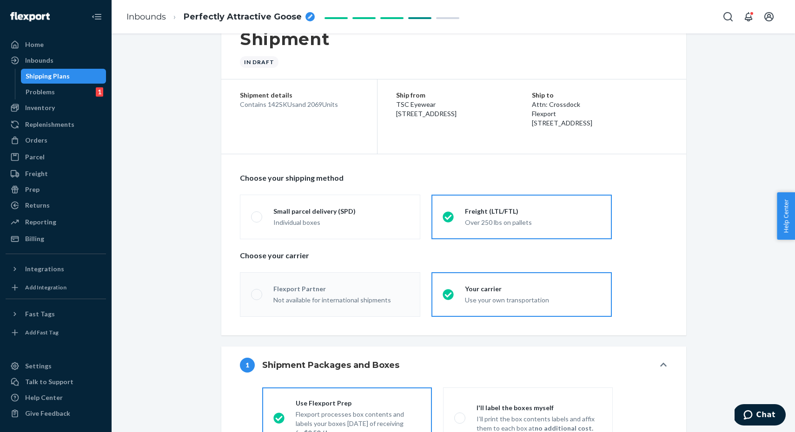
scroll to position [42, 0]
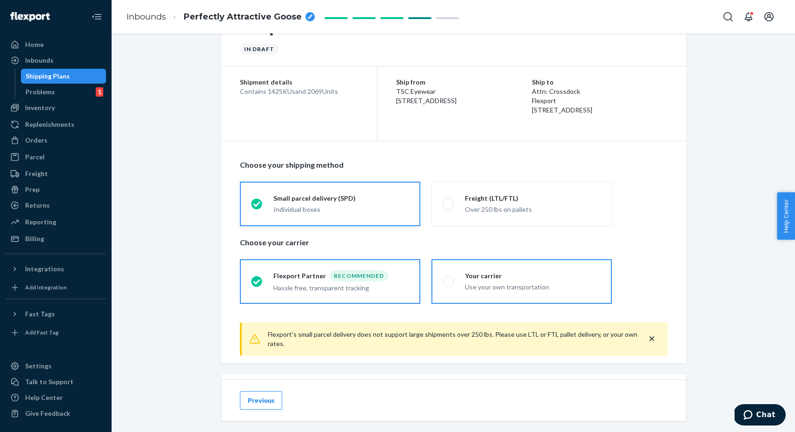
click at [453, 284] on span at bounding box center [448, 281] width 11 height 11
click at [449, 284] on input "Your carrier Use your own transportation" at bounding box center [446, 281] width 6 height 6
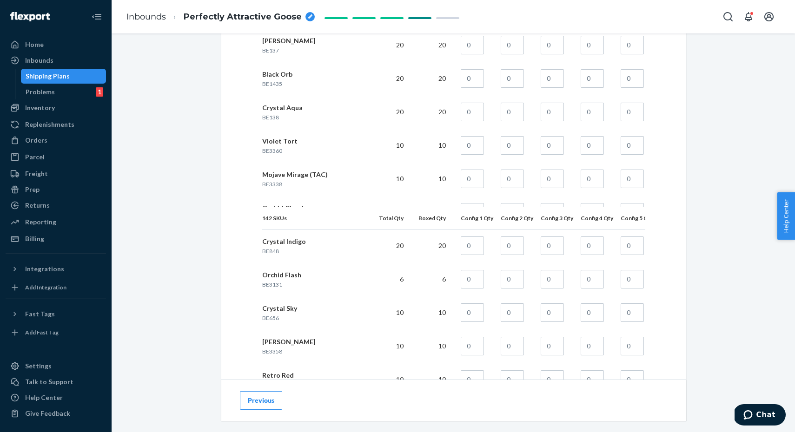
scroll to position [4077, 0]
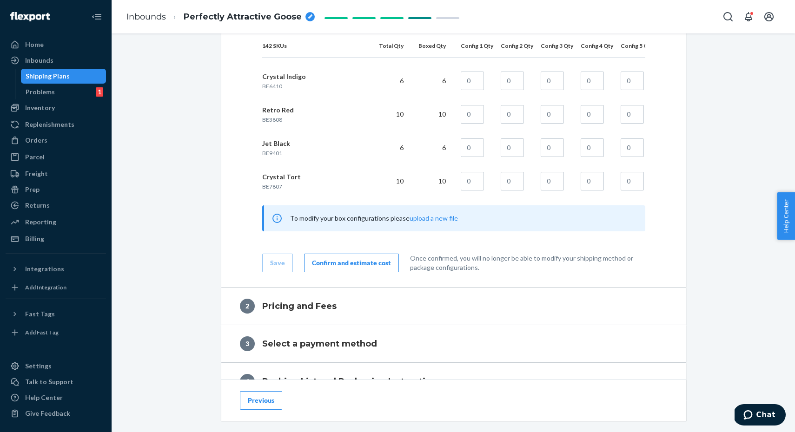
click at [354, 262] on div "Confirm and estimate cost" at bounding box center [351, 262] width 79 height 9
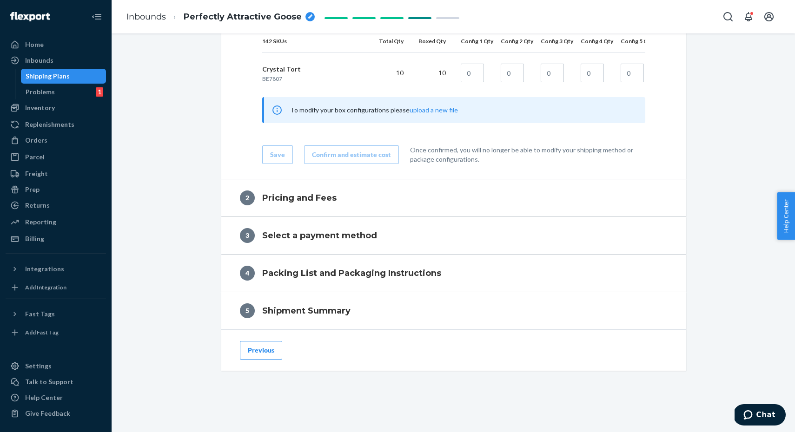
scroll to position [5358, 0]
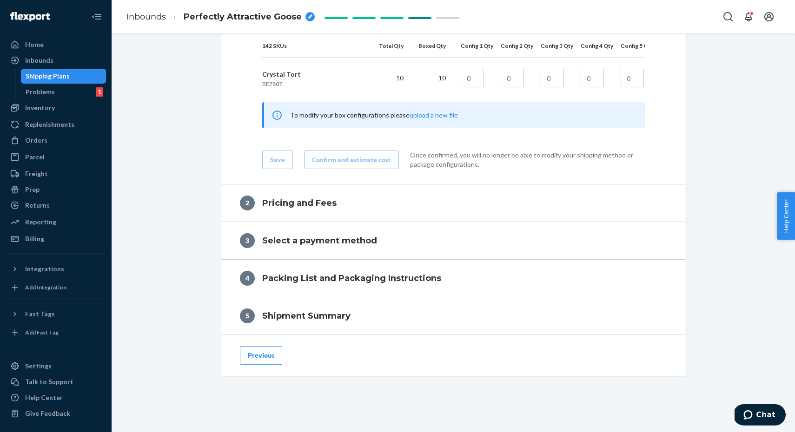
click at [258, 355] on button "Previous" at bounding box center [261, 355] width 42 height 19
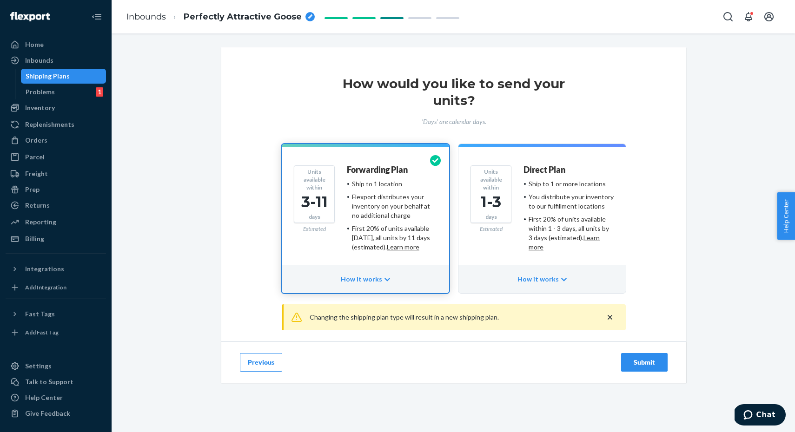
click at [644, 364] on div "Submit" at bounding box center [644, 362] width 31 height 9
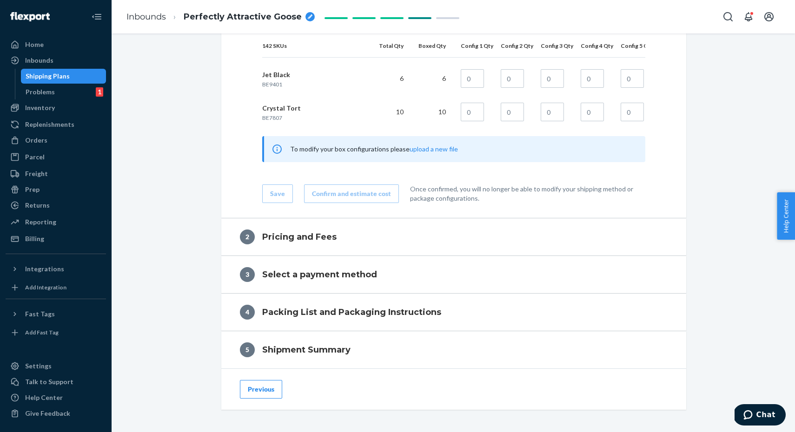
scroll to position [5324, 0]
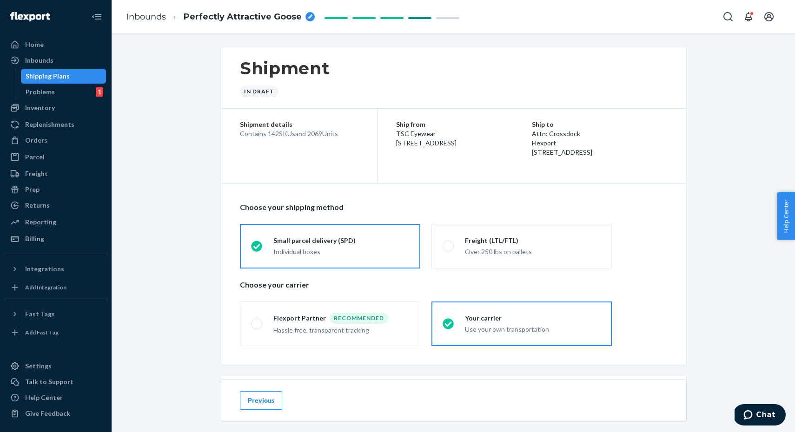
click at [184, 19] on span "Perfectly Attractive Goose" at bounding box center [243, 17] width 118 height 12
